Goal: Complete application form

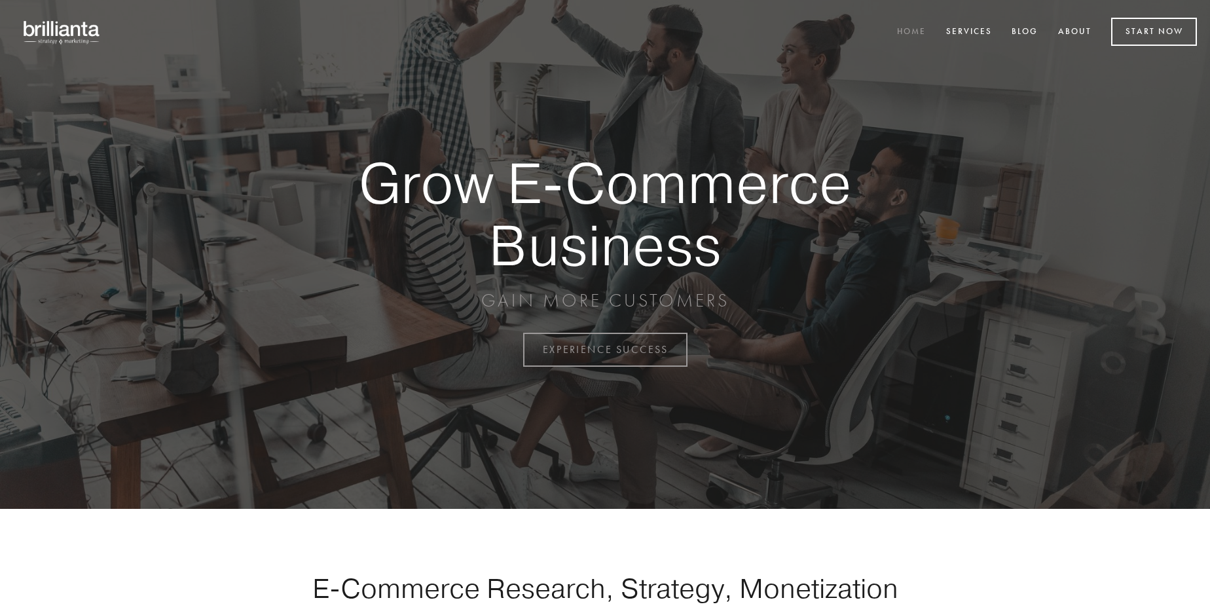
scroll to position [3433, 0]
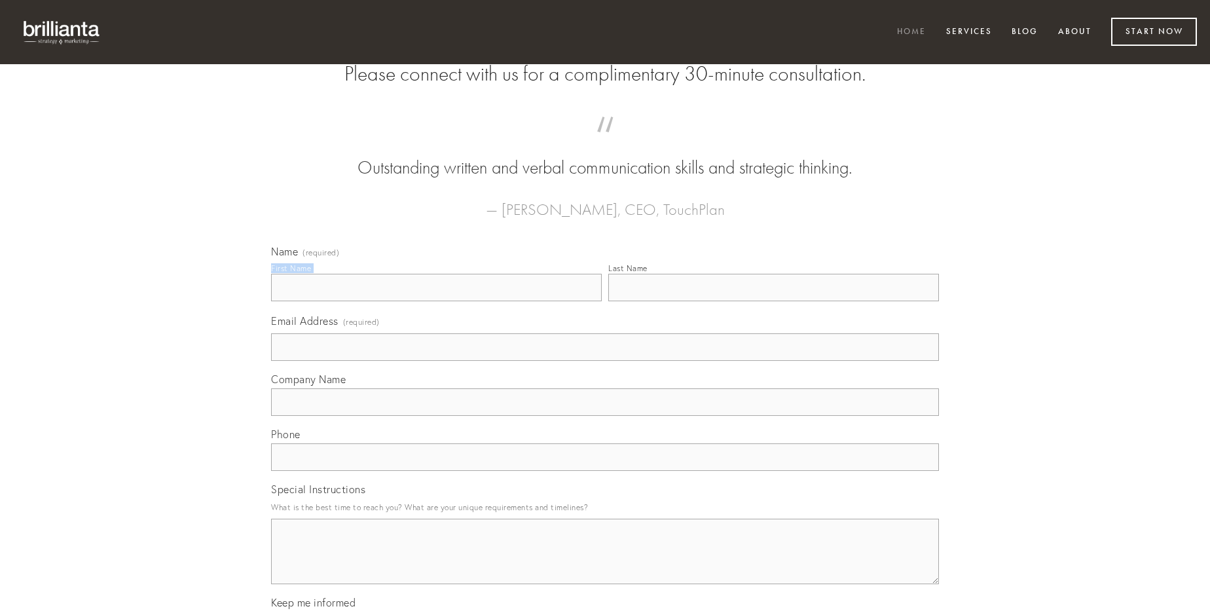
type input "[PERSON_NAME]"
click at [773, 301] on input "Last Name" at bounding box center [773, 288] width 331 height 28
type input "[PERSON_NAME]"
click at [605, 361] on input "Email Address (required)" at bounding box center [605, 347] width 668 height 28
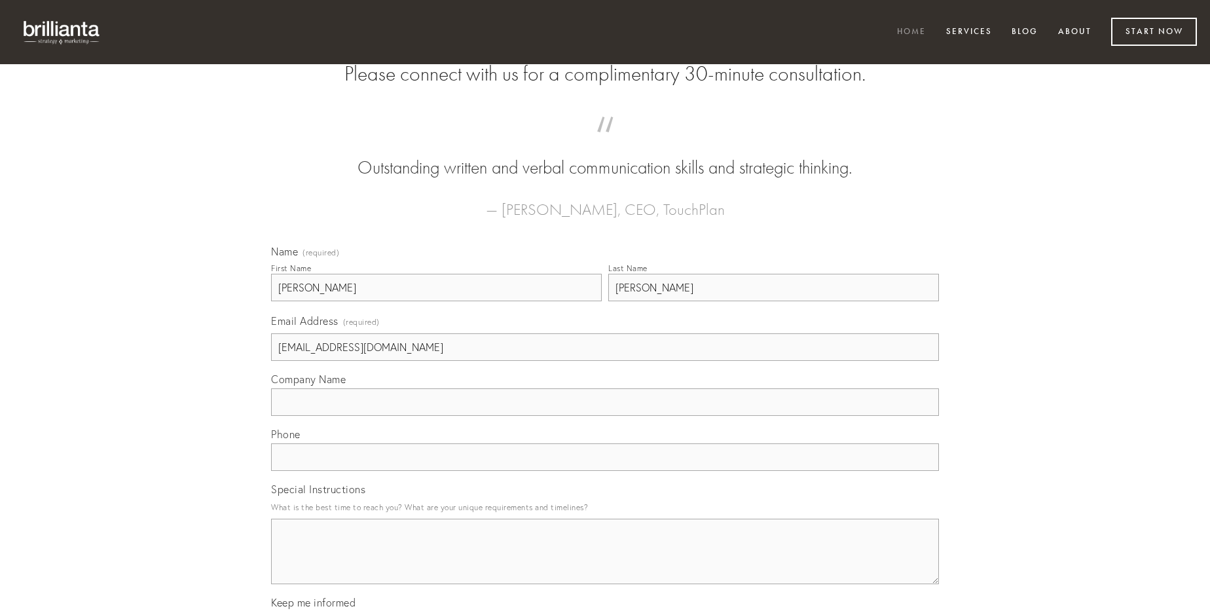
type input "[EMAIL_ADDRESS][DOMAIN_NAME]"
click at [605, 416] on input "Company Name" at bounding box center [605, 402] width 668 height 28
type input "urbanus"
click at [605, 471] on input "text" at bounding box center [605, 457] width 668 height 28
click at [605, 563] on textarea "Special Instructions" at bounding box center [605, 551] width 668 height 65
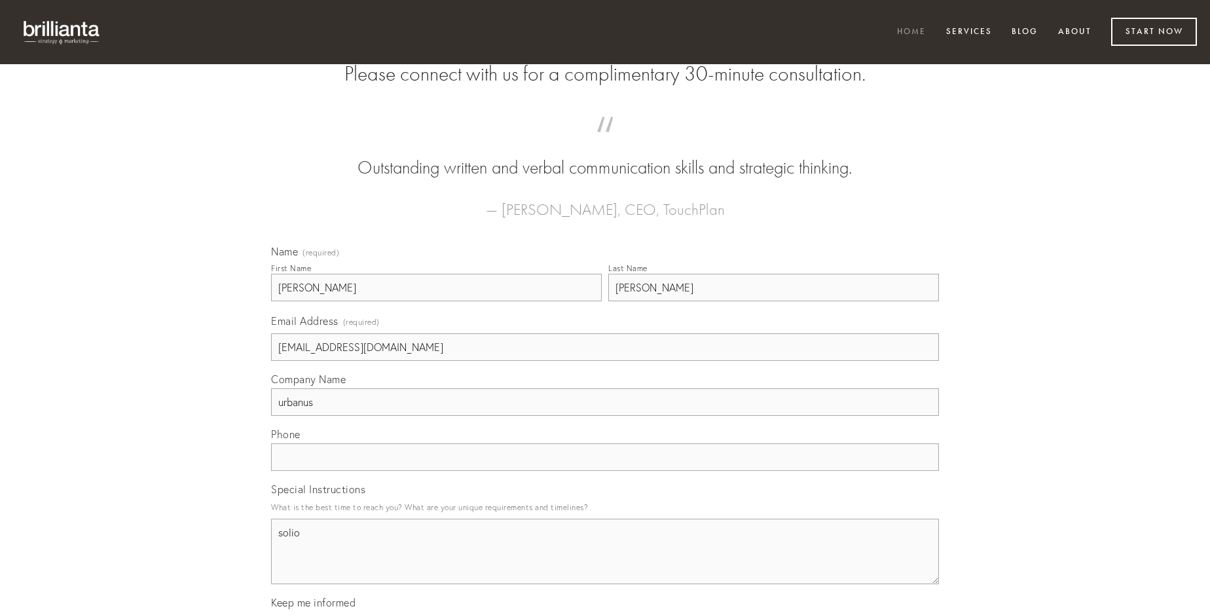
type textarea "solio"
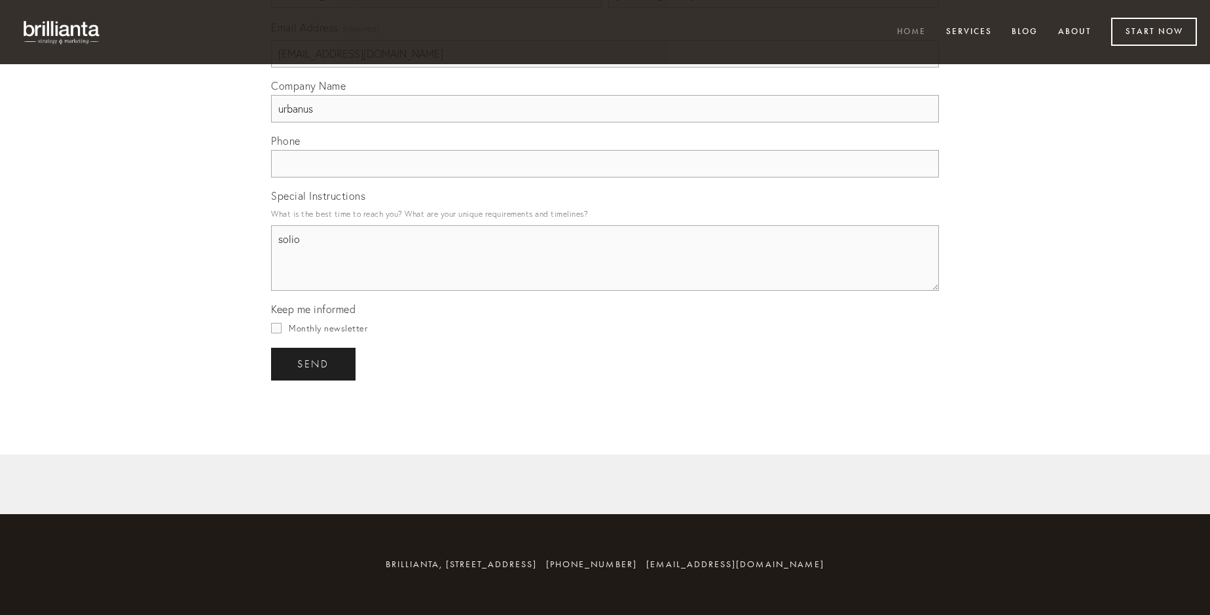
click at [314, 363] on span "send" at bounding box center [313, 364] width 32 height 12
